Goal: Information Seeking & Learning: Learn about a topic

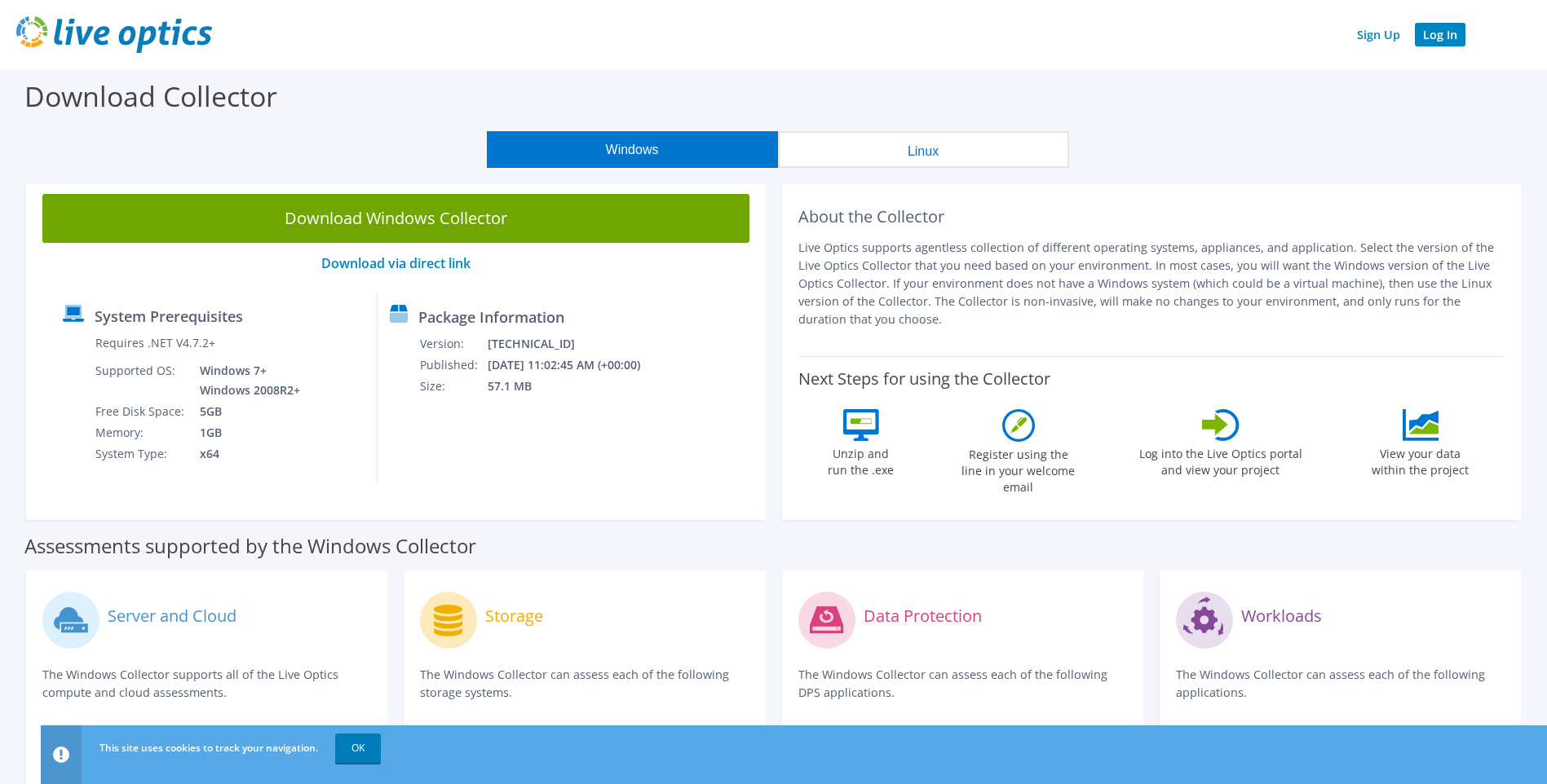
click at [1455, 33] on link "Log In" at bounding box center [1440, 35] width 51 height 24
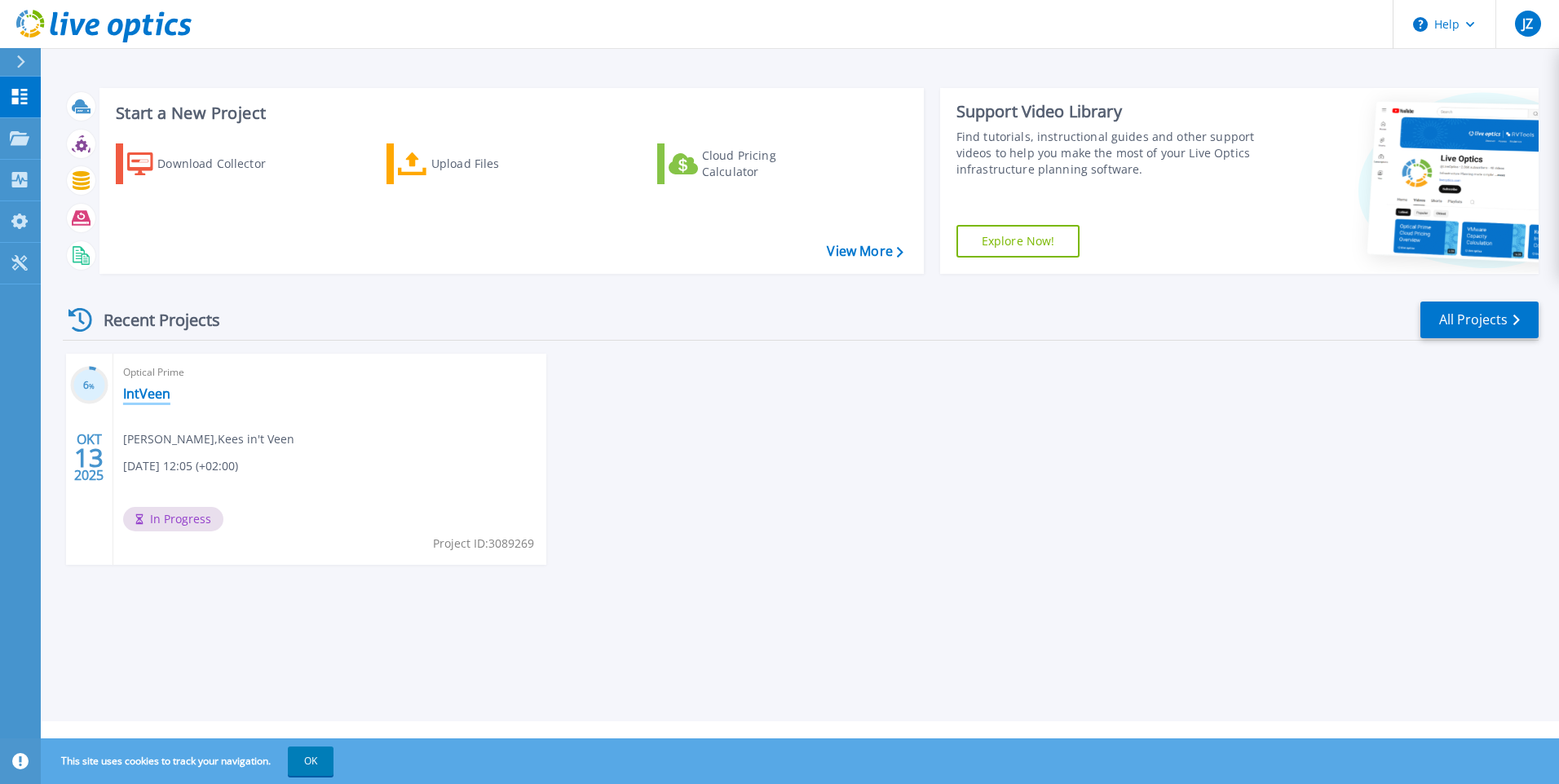
click at [149, 394] on link "IntVeen" at bounding box center [147, 393] width 48 height 16
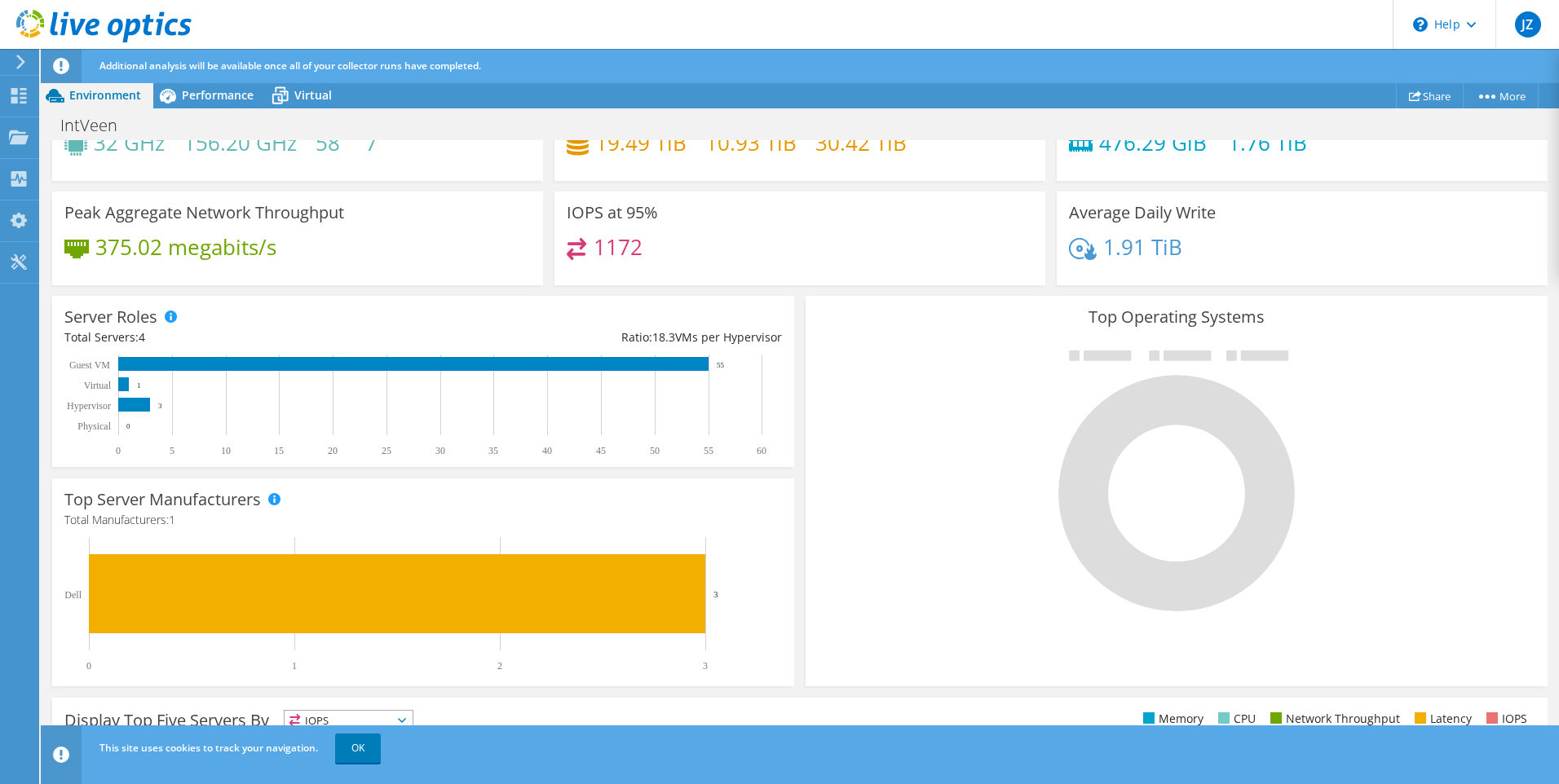
scroll to position [399, 0]
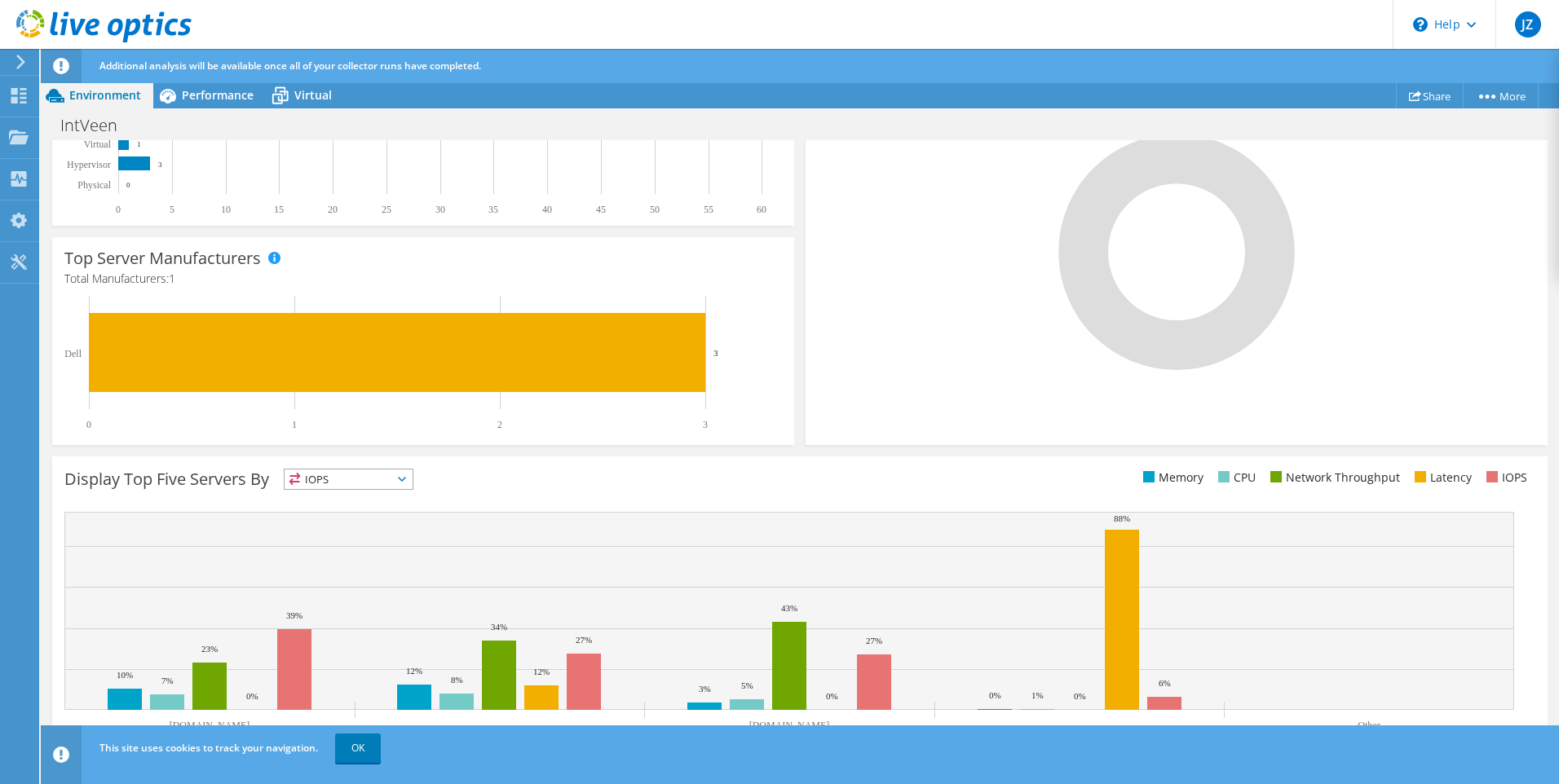
click at [382, 484] on span "IOPS" at bounding box center [348, 480] width 128 height 20
click at [534, 463] on div "Display Top Five Servers By IOPS IOPS" at bounding box center [800, 616] width 1496 height 318
click at [691, 454] on div "This graph will display once collector runs have completed Display Top Five Ser…" at bounding box center [800, 616] width 1507 height 329
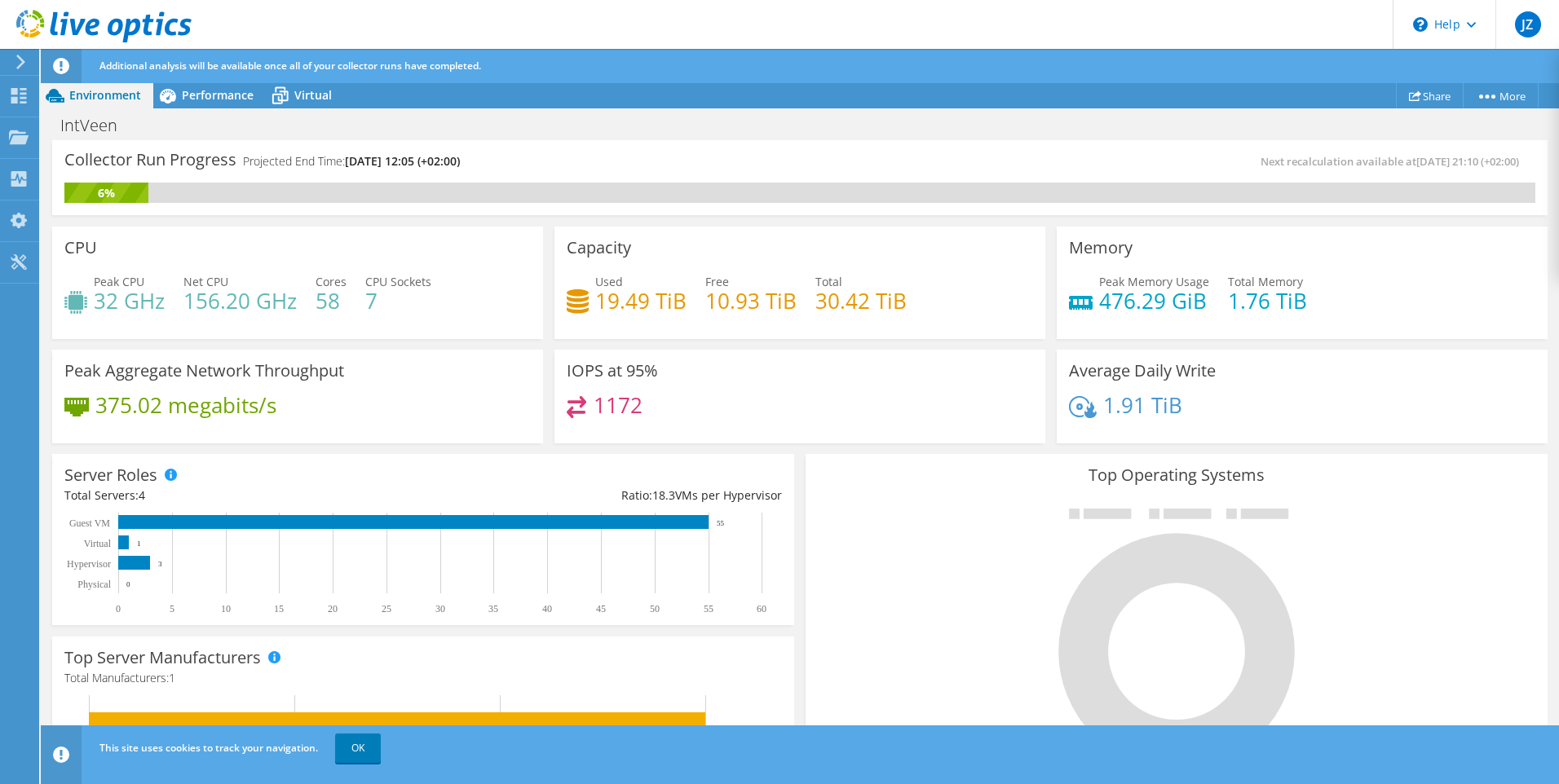
scroll to position [119, 0]
click at [302, 94] on span "Virtual" at bounding box center [313, 95] width 38 height 16
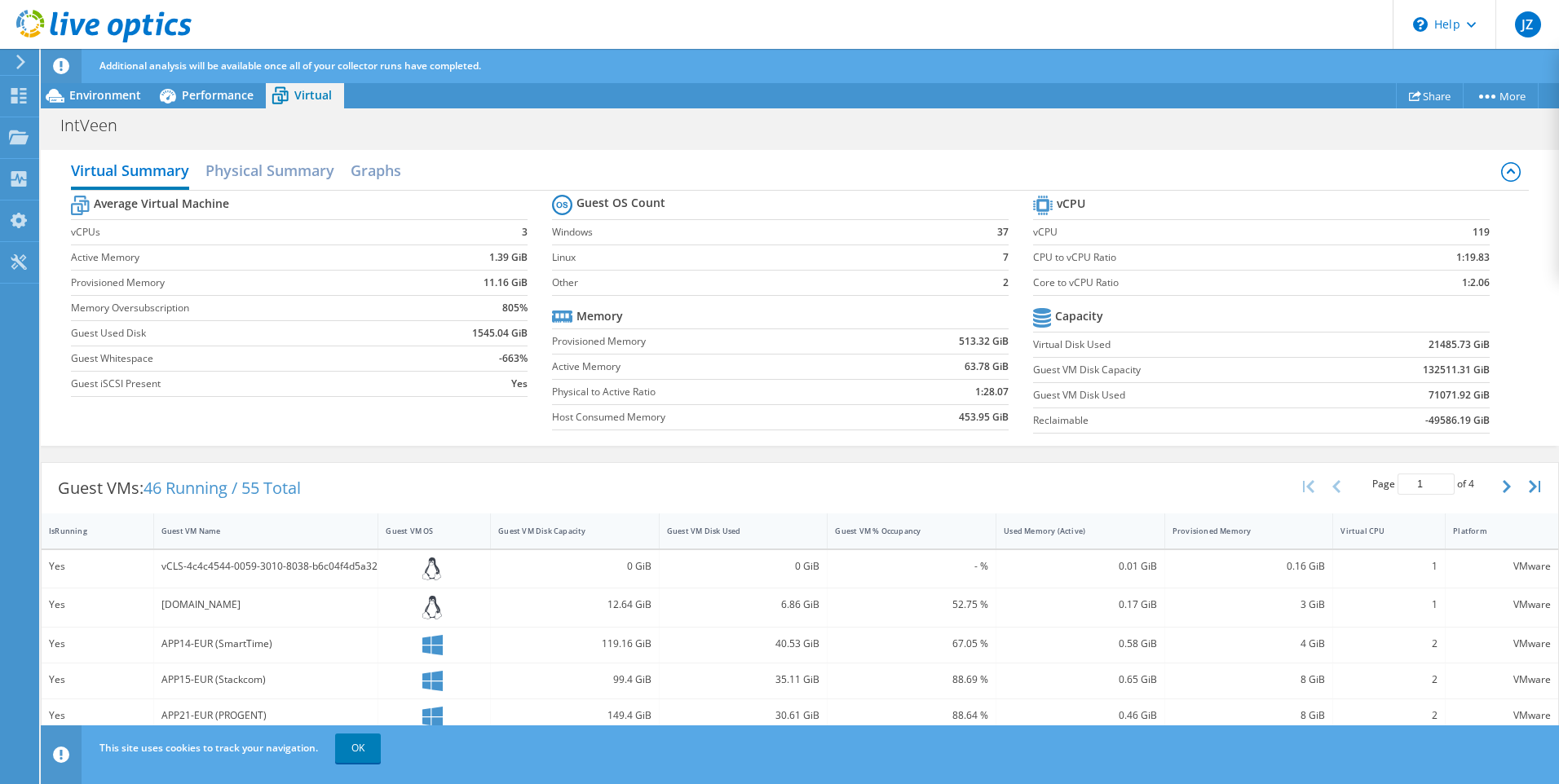
scroll to position [0, 0]
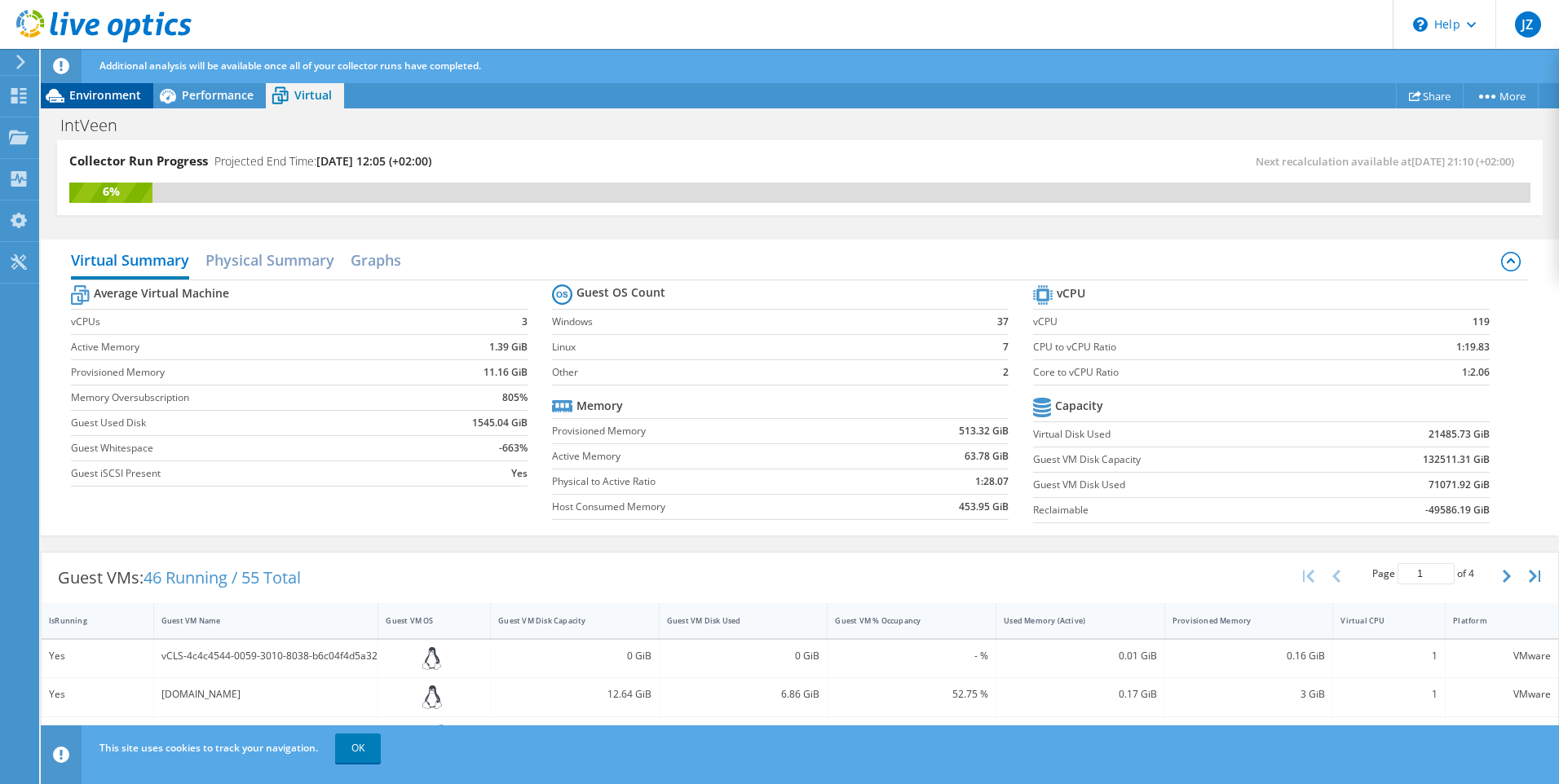
click at [111, 97] on span "Environment" at bounding box center [105, 95] width 71 height 16
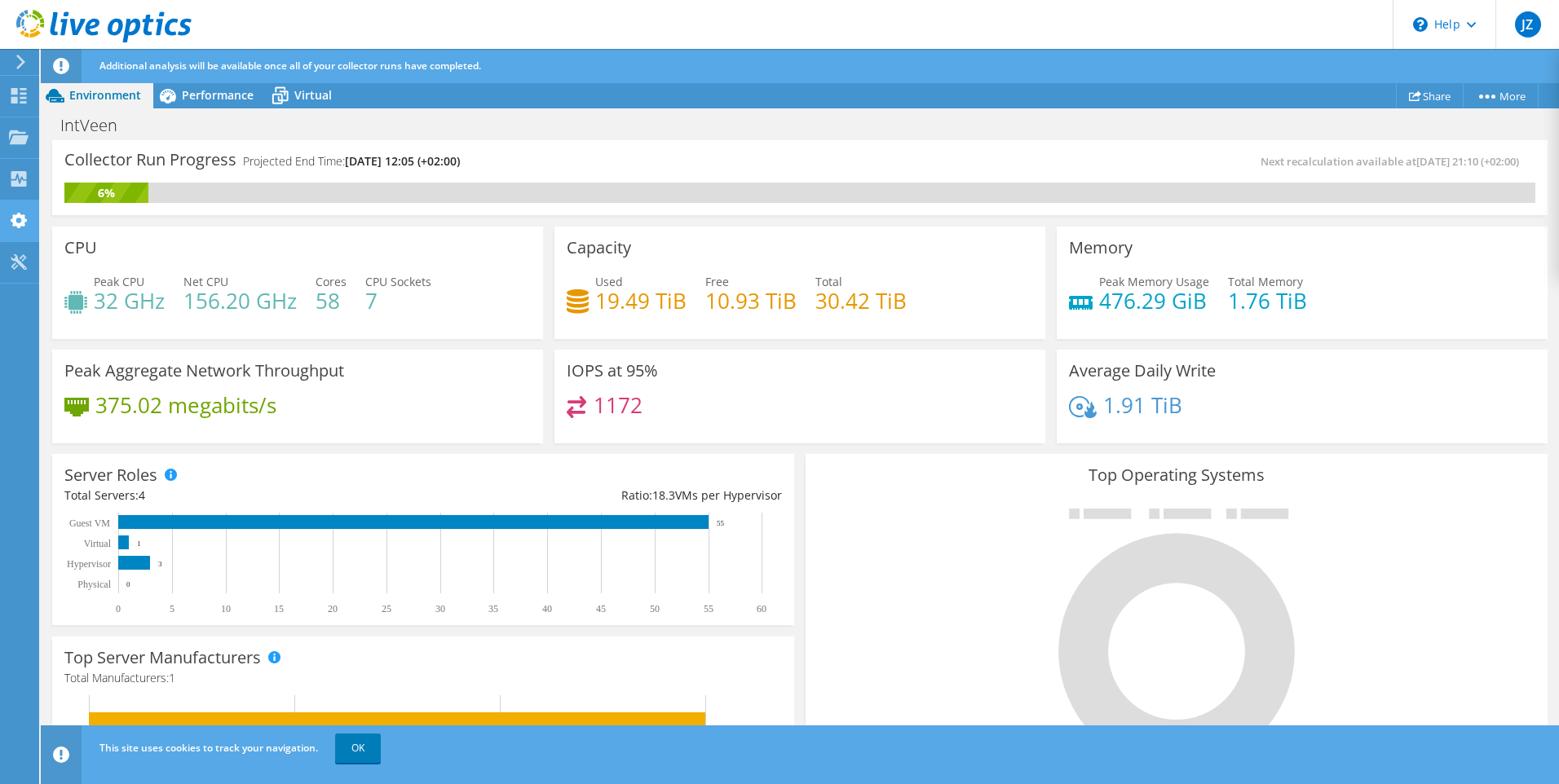
scroll to position [38, 0]
click at [79, 175] on div "Collectors" at bounding box center [83, 178] width 89 height 41
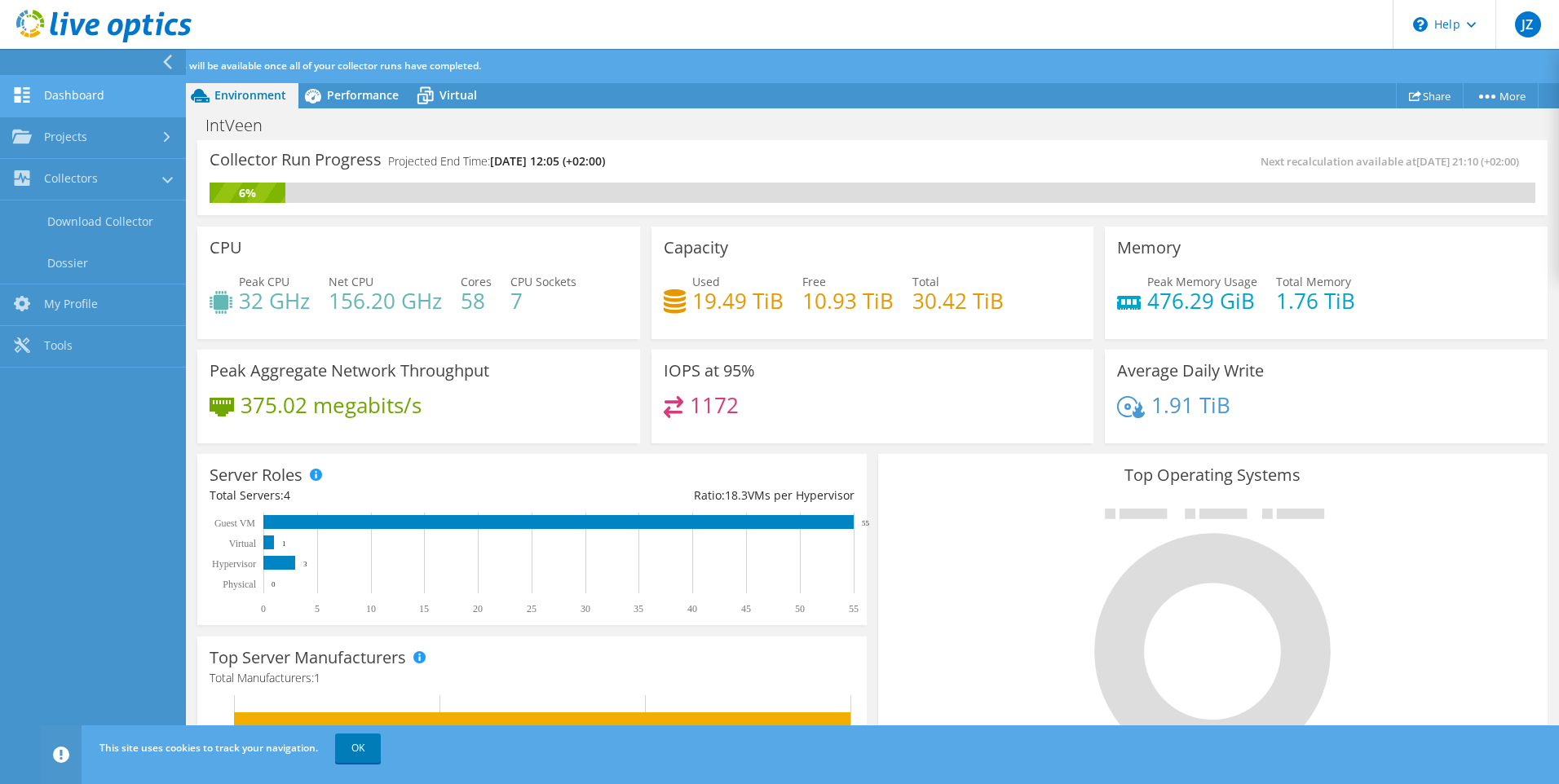
click at [144, 94] on link "Dashboard" at bounding box center [92, 96] width 185 height 42
